Goal: Find specific page/section: Find specific page/section

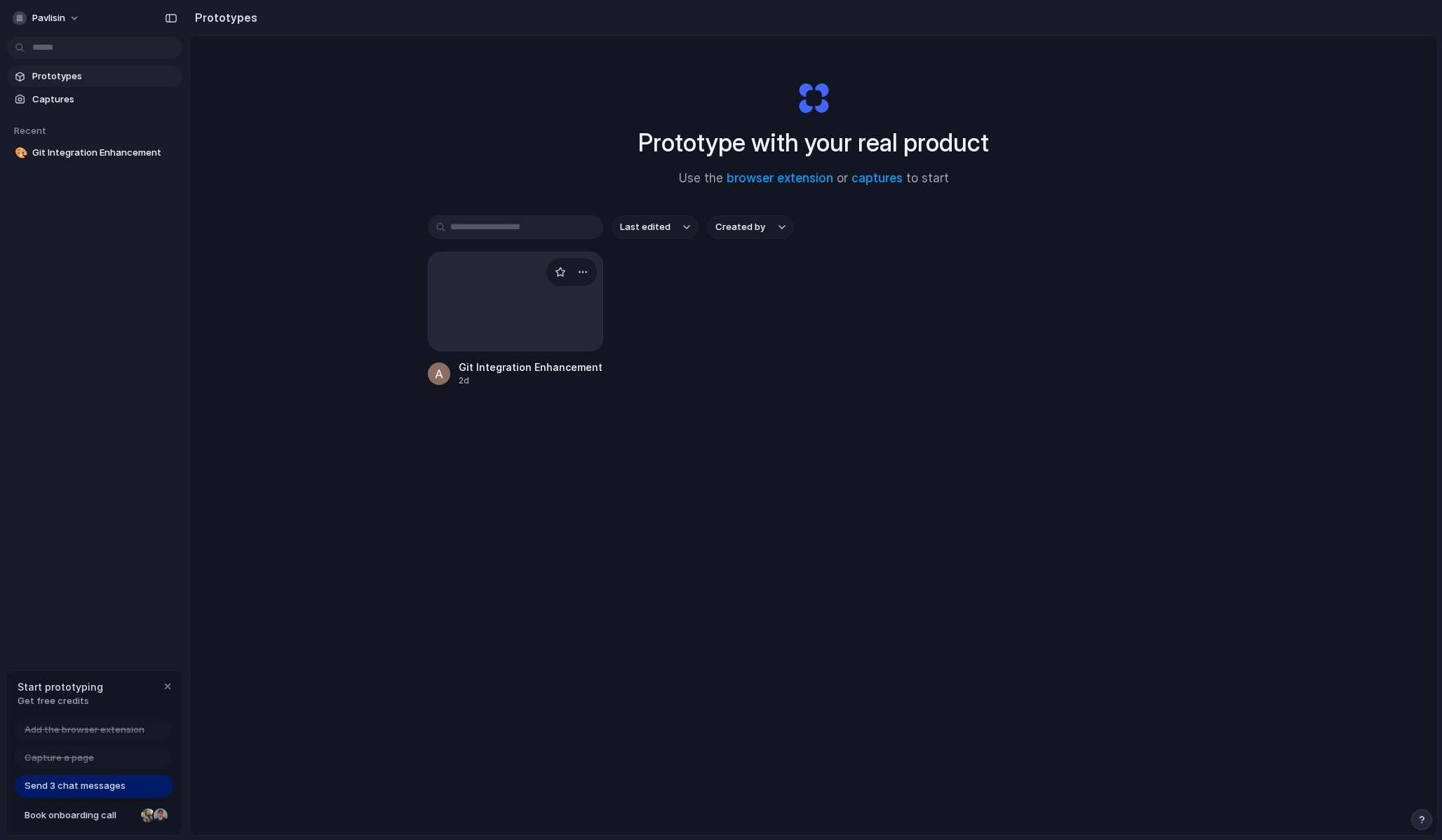
click at [471, 315] on div at bounding box center [516, 301] width 176 height 100
